Goal: Find specific page/section: Find specific page/section

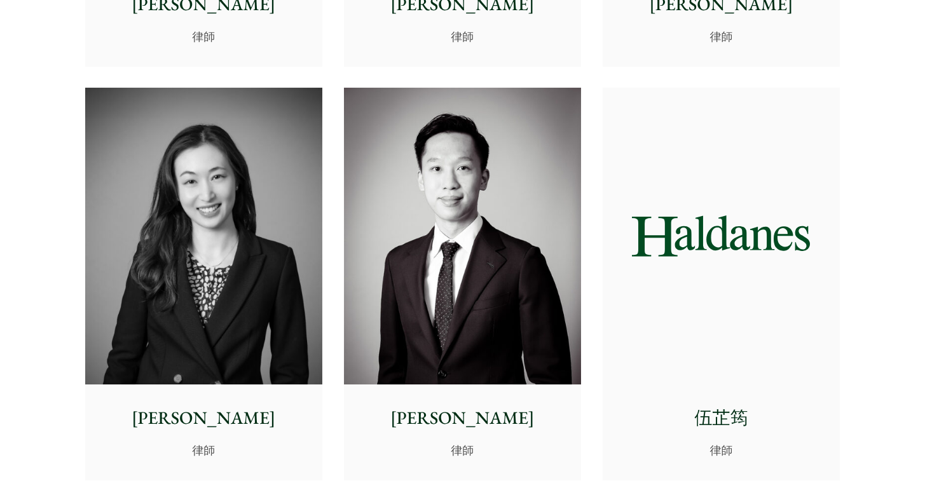
scroll to position [4115, 0]
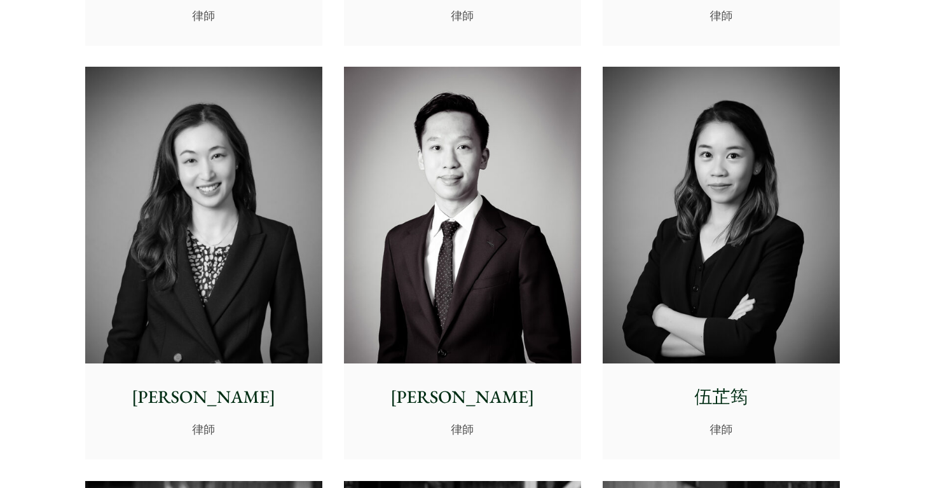
click at [470, 161] on img at bounding box center [462, 215] width 237 height 297
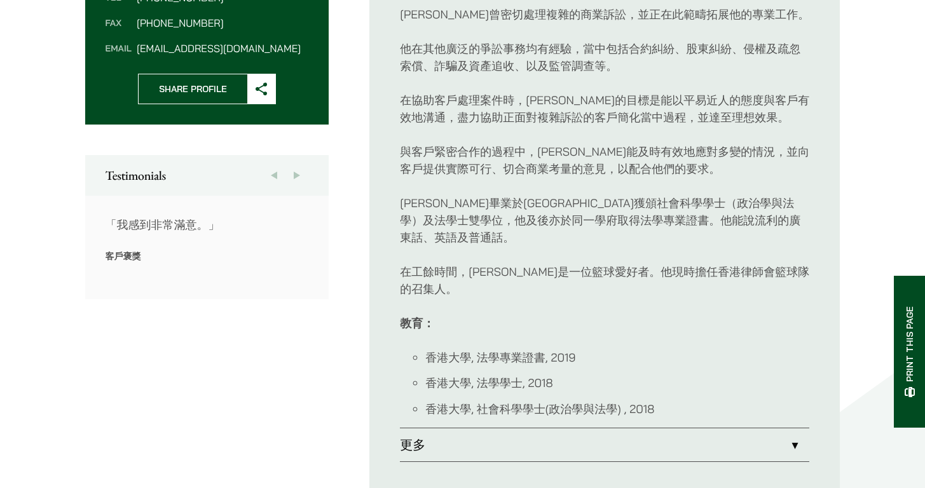
scroll to position [636, 0]
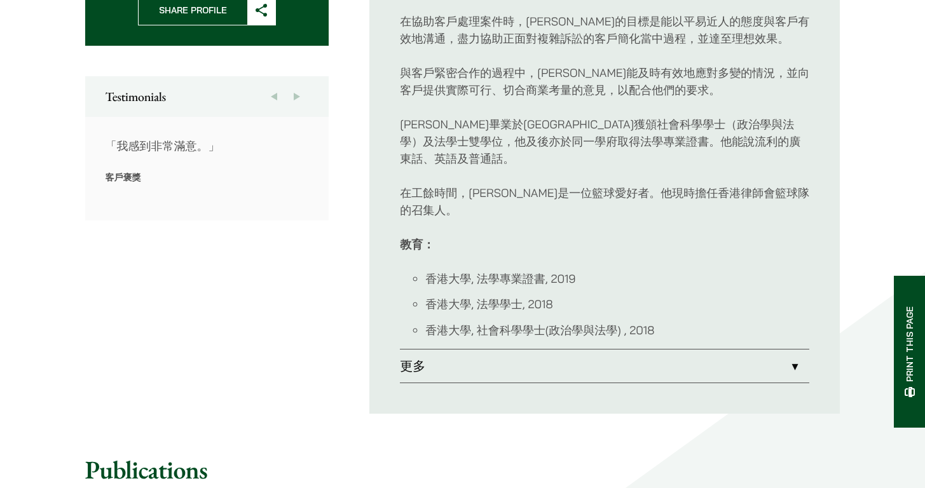
click at [784, 350] on link "更多" at bounding box center [604, 366] width 409 height 33
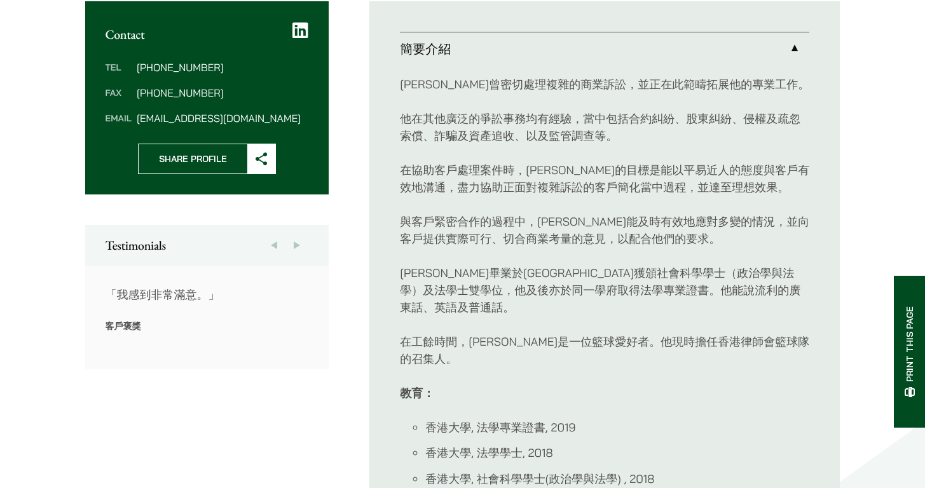
scroll to position [488, 0]
